Goal: Task Accomplishment & Management: Complete application form

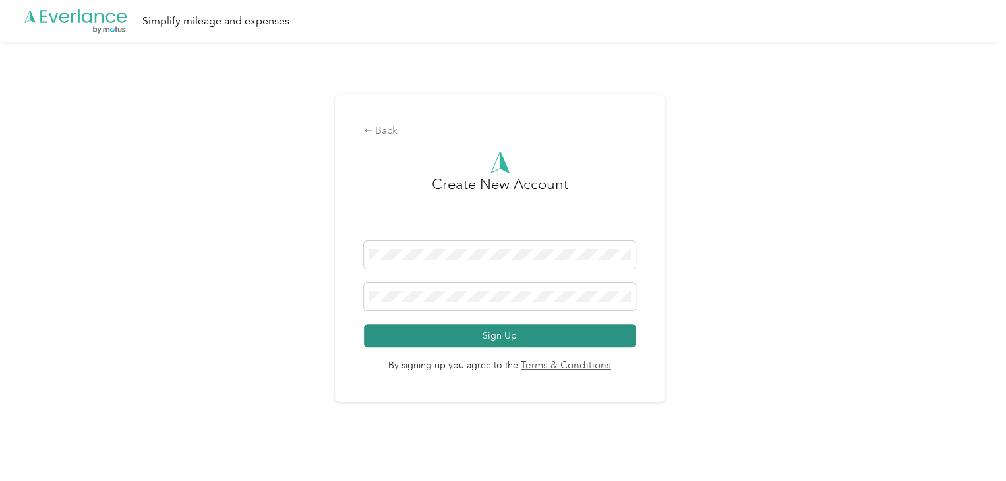
click at [495, 331] on button "Sign Up" at bounding box center [500, 335] width 272 height 23
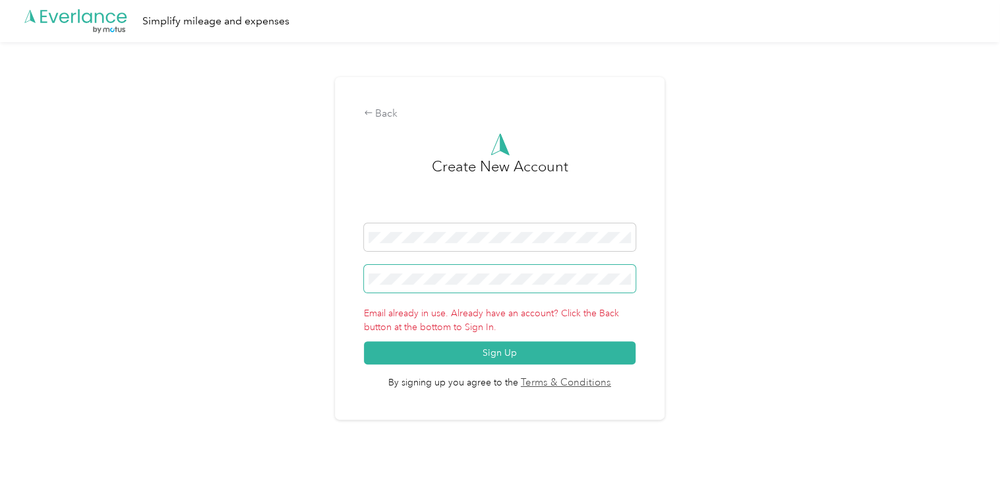
click at [364, 342] on button "Sign Up" at bounding box center [500, 353] width 272 height 23
click at [744, 287] on div "Back Create New Account Email already in use. Already have an account? Click th…" at bounding box center [500, 253] width 1000 height 423
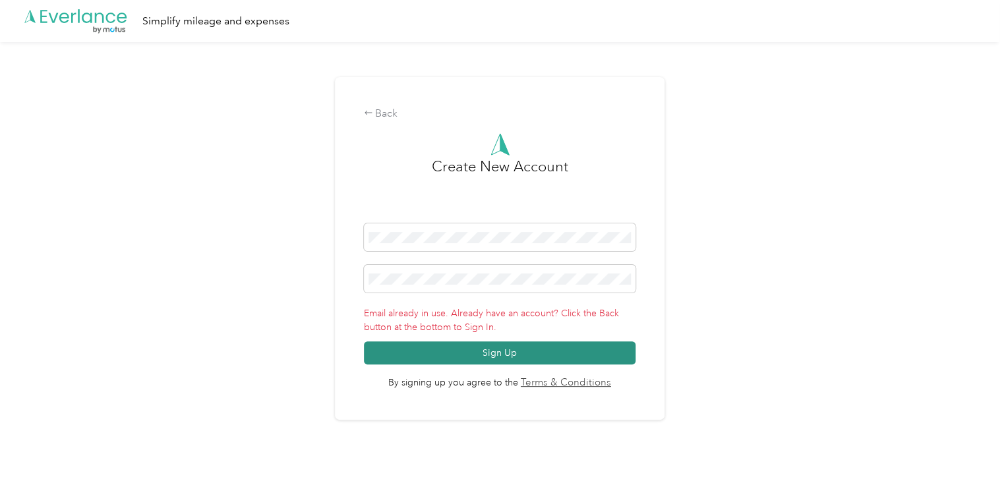
click at [494, 354] on button "Sign Up" at bounding box center [500, 353] width 272 height 23
click at [513, 351] on button "Sign Up" at bounding box center [500, 353] width 272 height 23
